Goal: Transaction & Acquisition: Purchase product/service

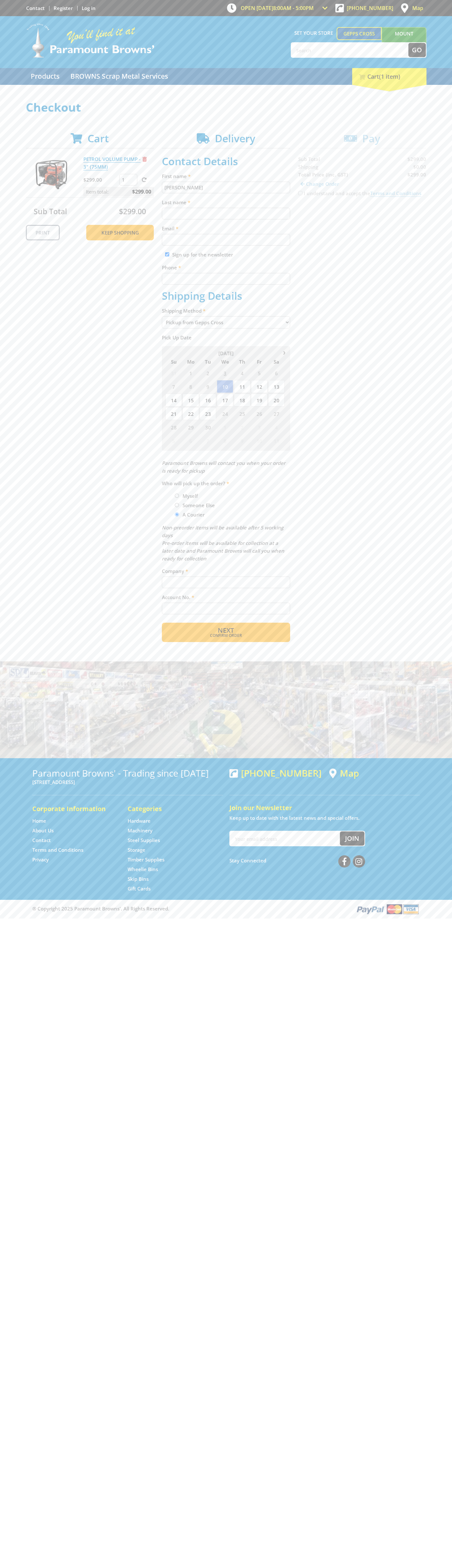
type input "[PERSON_NAME]"
type input "[EMAIL_ADDRESS][DOMAIN_NAME]"
type input "0293744000"
type input "[PERSON_NAME]"
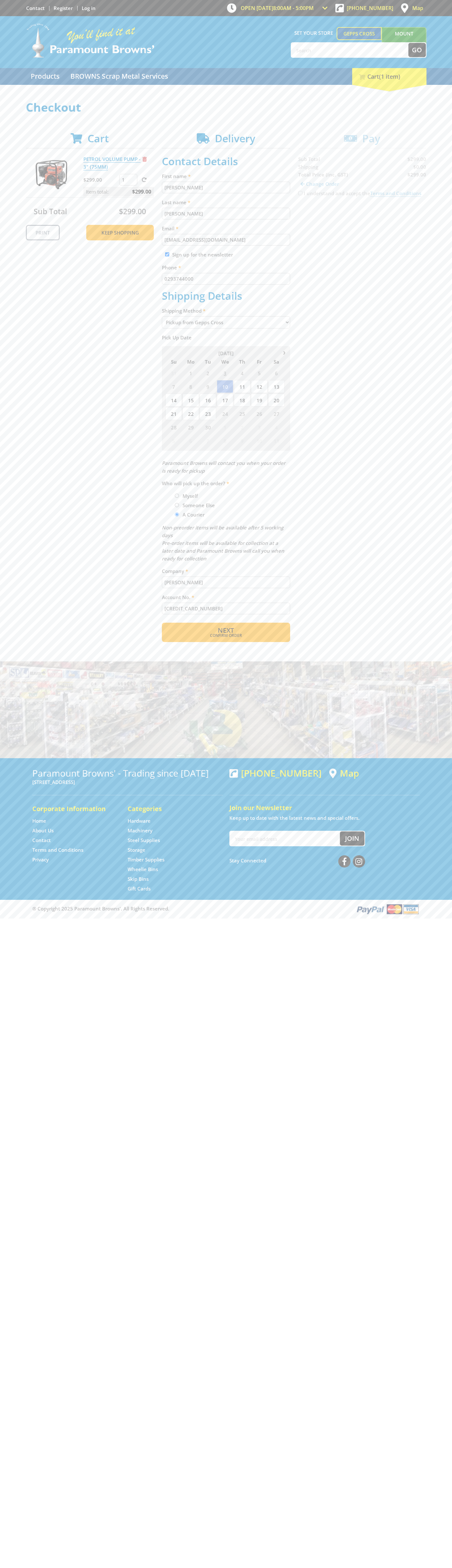
type input "[CREDIT_CARD_NUMBER]"
click at [144, 159] on span "Remove from cart" at bounding box center [144, 159] width 4 height 5
